Goal: Task Accomplishment & Management: Complete application form

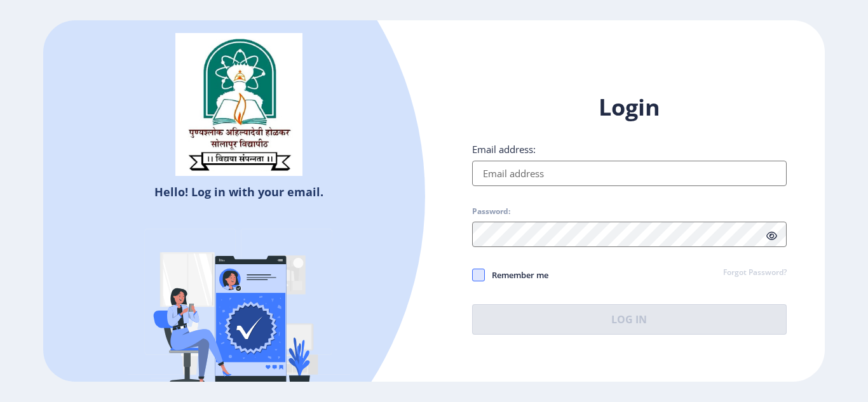
type input "[EMAIL_ADDRESS][DOMAIN_NAME]"
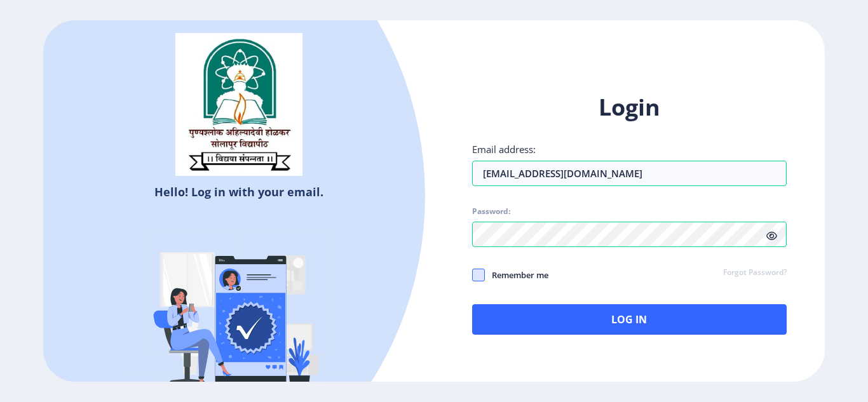
click at [482, 277] on span at bounding box center [478, 275] width 13 height 13
click at [473, 275] on input "Remember me" at bounding box center [472, 274] width 1 height 1
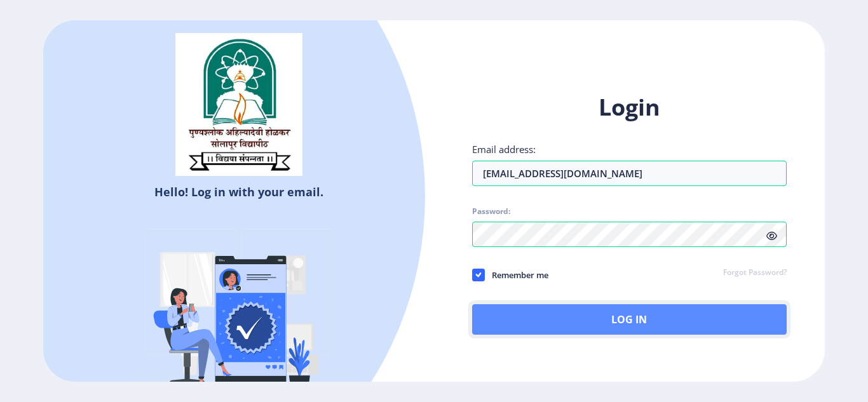
click at [516, 311] on button "Log In" at bounding box center [629, 319] width 314 height 30
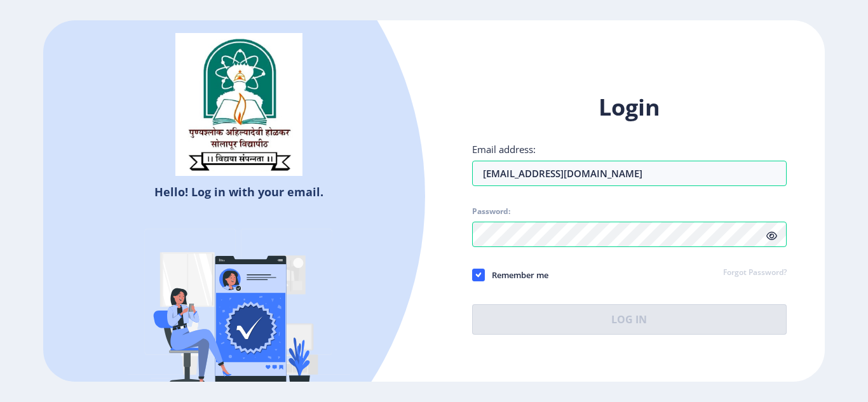
click at [497, 275] on span "Remember me" at bounding box center [517, 274] width 64 height 15
click at [473, 275] on input "Remember me" at bounding box center [472, 274] width 1 height 1
checkbox input "false"
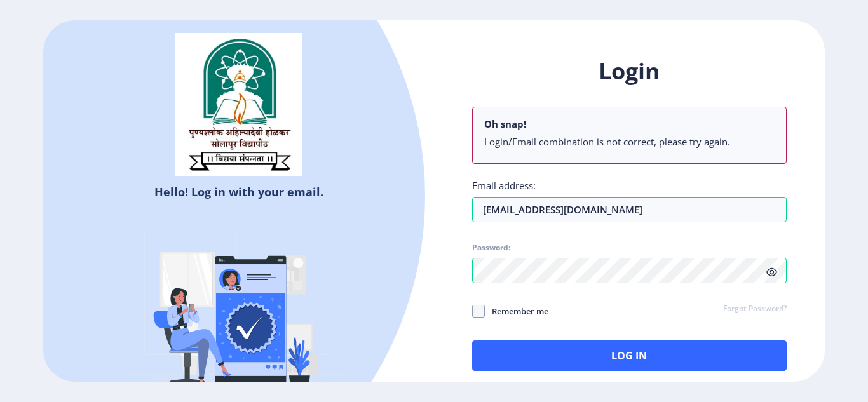
click at [773, 271] on icon at bounding box center [771, 272] width 11 height 10
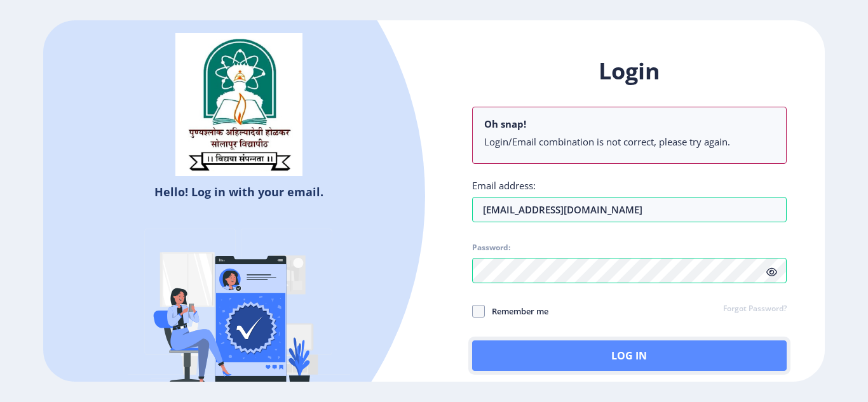
click at [558, 350] on button "Log In" at bounding box center [629, 355] width 314 height 30
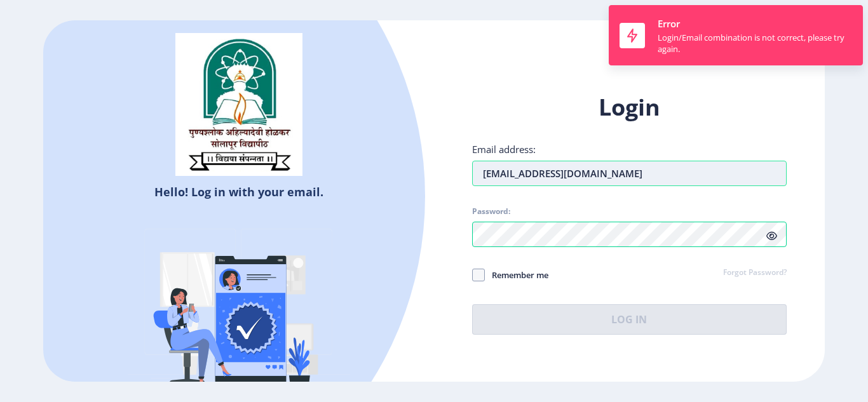
click at [614, 175] on input "[EMAIL_ADDRESS][DOMAIN_NAME]" at bounding box center [629, 173] width 314 height 25
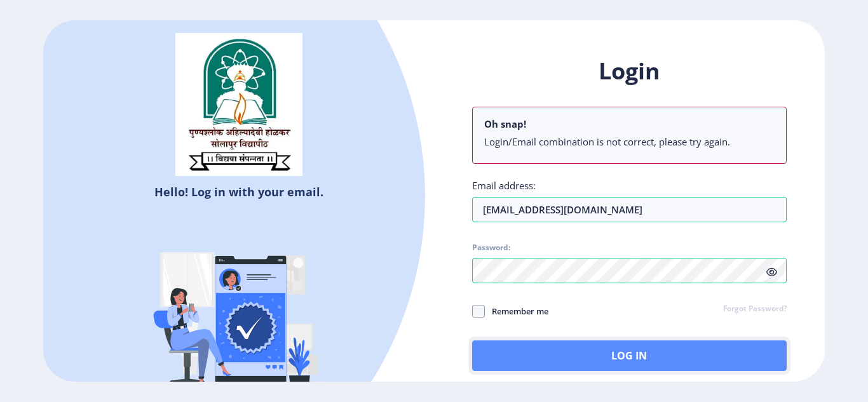
click at [537, 342] on button "Log In" at bounding box center [629, 355] width 314 height 30
click at [480, 356] on button "Log In" at bounding box center [629, 355] width 314 height 30
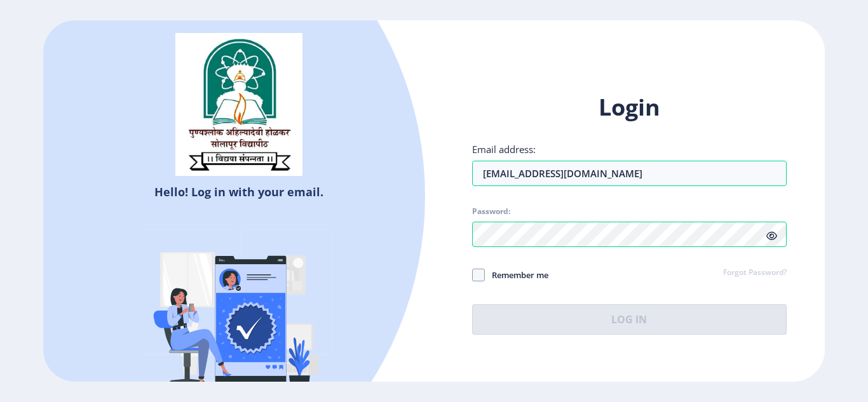
click at [476, 50] on div "Hello! Log in with your email. Don't have an account? Register Login Email addr…" at bounding box center [433, 201] width 781 height 362
